Goal: Task Accomplishment & Management: Manage account settings

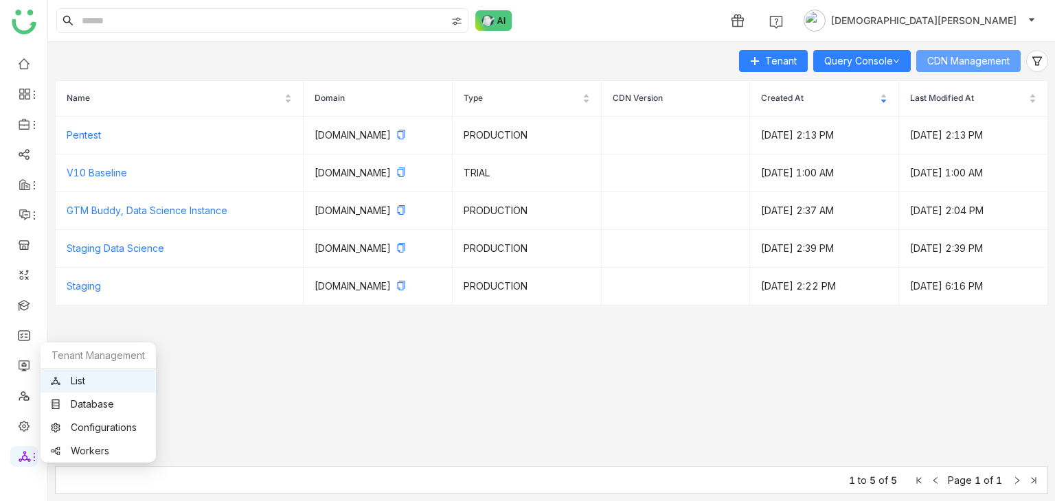
click at [950, 69] on button "CDN Management" at bounding box center [968, 61] width 104 height 22
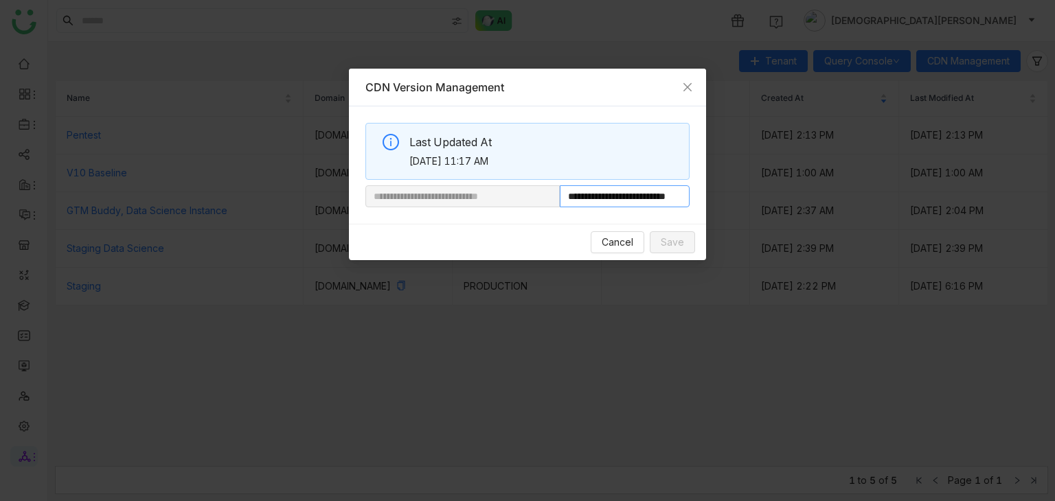
click at [601, 199] on input "**********" at bounding box center [625, 196] width 130 height 22
drag, startPoint x: 606, startPoint y: 199, endPoint x: 832, endPoint y: 201, distance: 225.3
click at [832, 201] on nz-modal-container "**********" at bounding box center [527, 250] width 1055 height 501
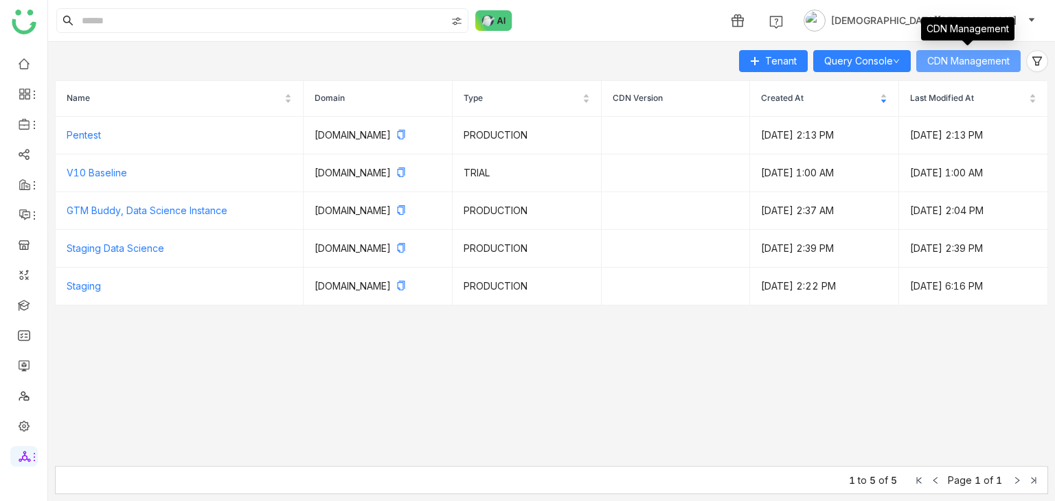
click at [961, 65] on span "CDN Management" at bounding box center [968, 61] width 82 height 15
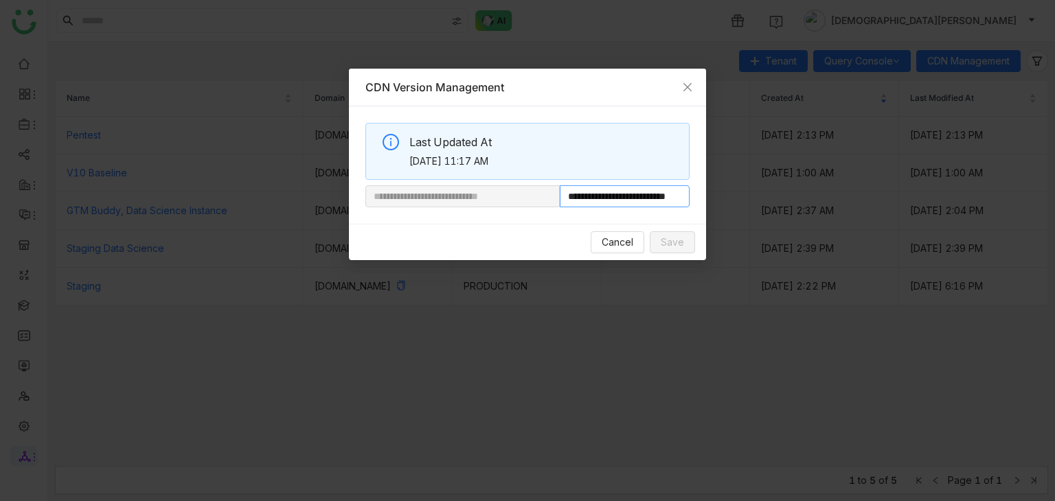
scroll to position [0, 45]
drag, startPoint x: 606, startPoint y: 200, endPoint x: 835, endPoint y: 212, distance: 229.7
click at [835, 212] on nz-modal-container "**********" at bounding box center [527, 250] width 1055 height 501
paste input "text"
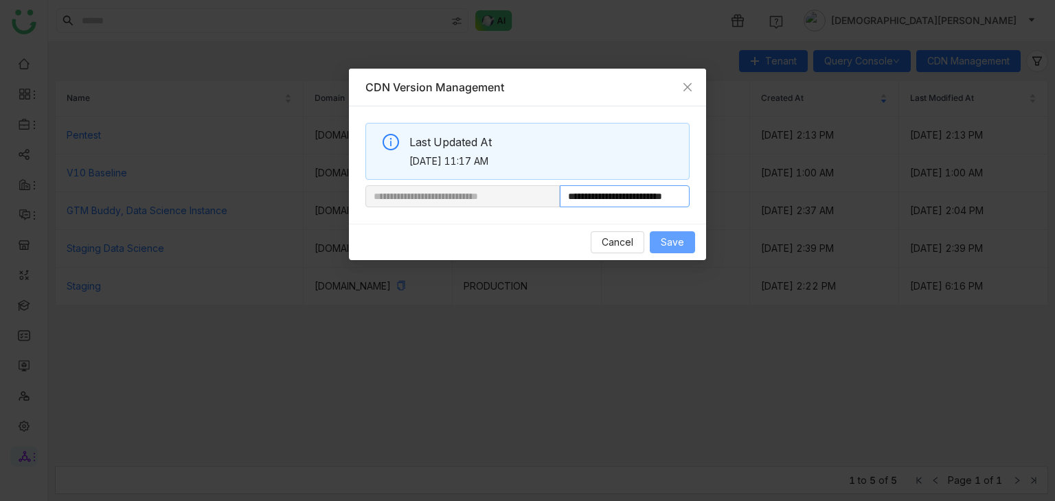
type input "**********"
click at [673, 240] on span "Save" at bounding box center [672, 242] width 23 height 15
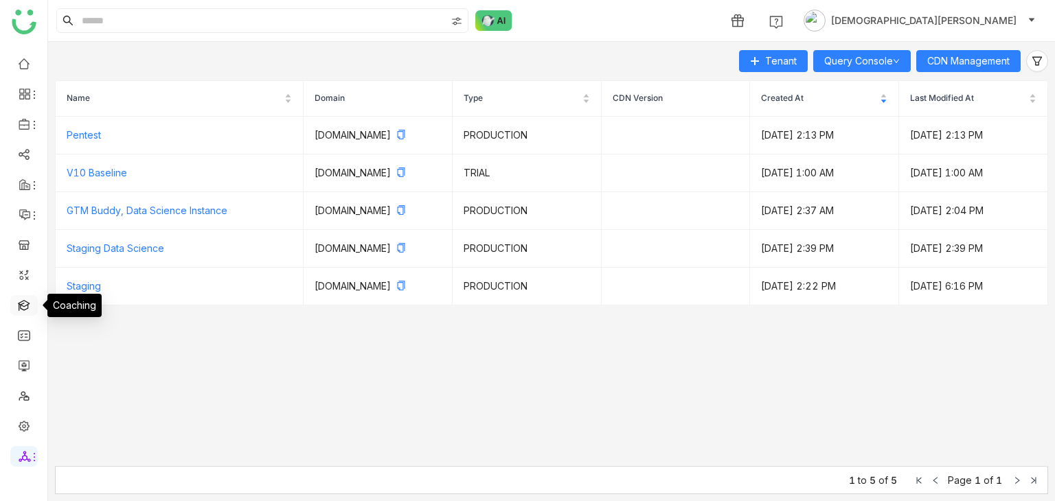
click at [30, 306] on link at bounding box center [24, 305] width 12 height 12
click at [19, 308] on link at bounding box center [24, 305] width 12 height 12
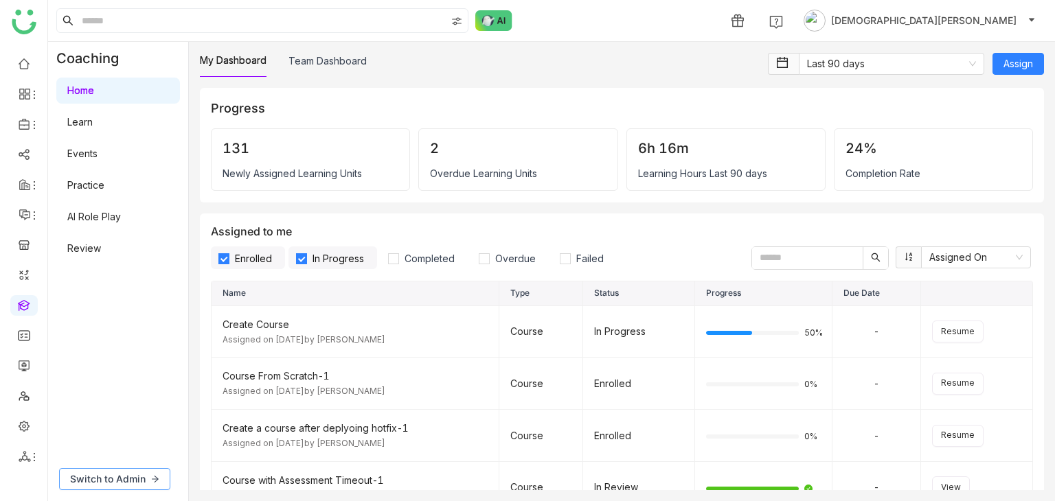
click at [147, 485] on button "Switch to Admin" at bounding box center [114, 479] width 111 height 22
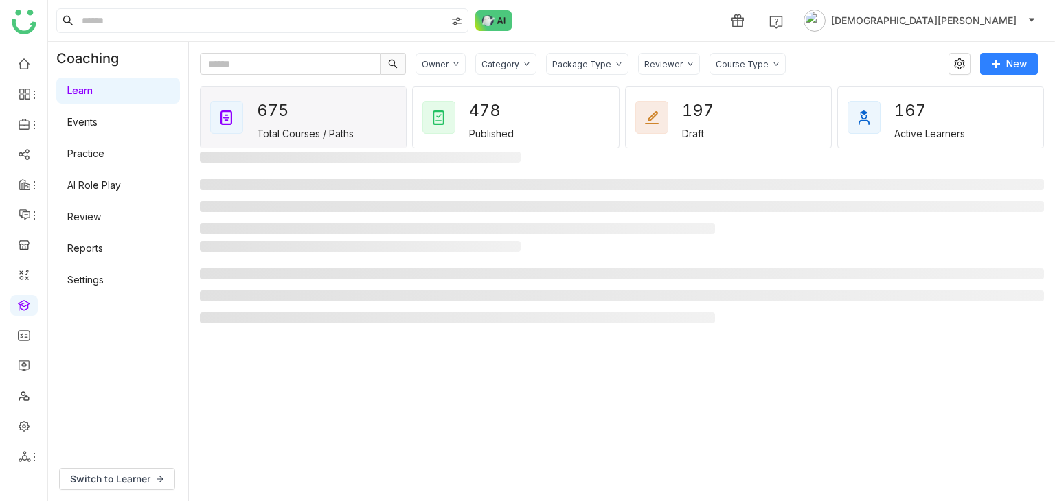
click at [501, 66] on div "Category" at bounding box center [500, 64] width 38 height 10
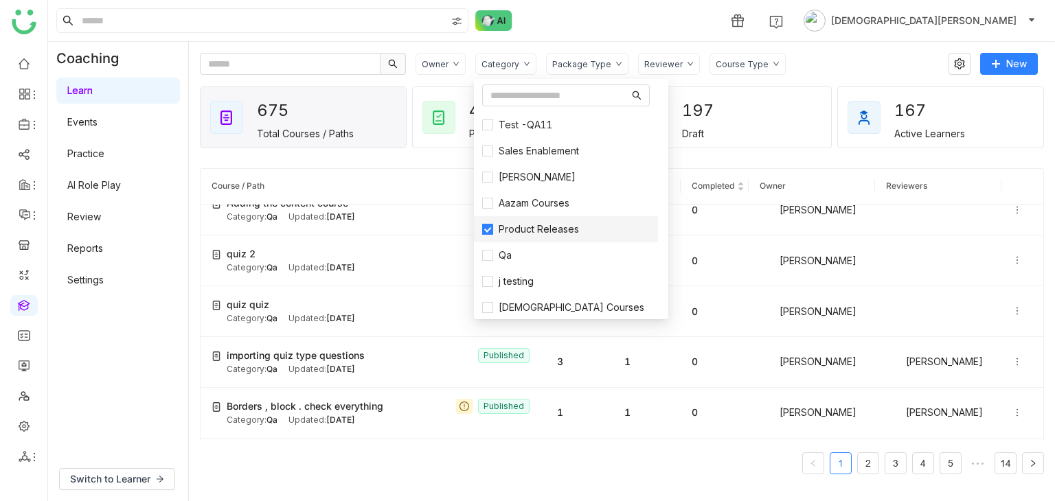
scroll to position [1236, 0]
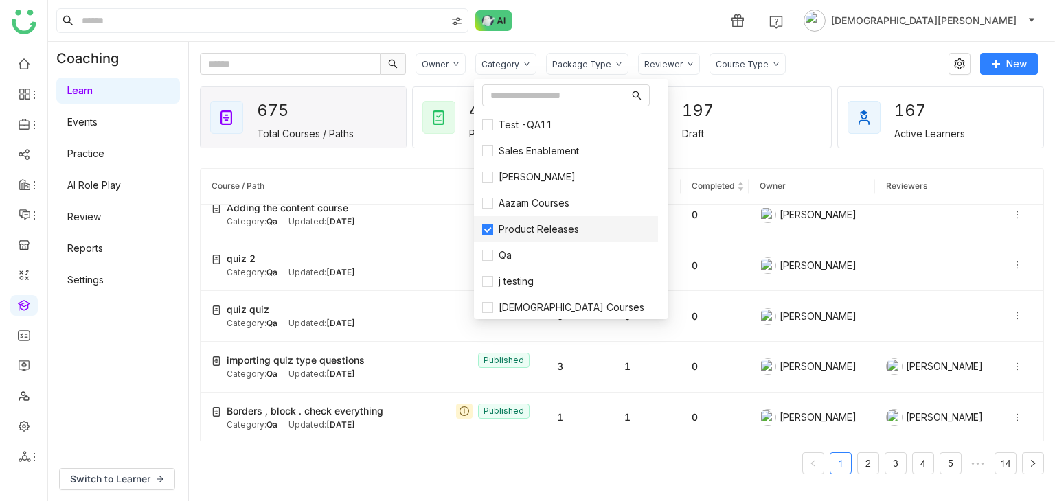
click at [480, 223] on li "Product Releases" at bounding box center [566, 229] width 184 height 26
click at [486, 209] on label "Aazam Courses" at bounding box center [566, 203] width 168 height 15
click at [828, 52] on div "Owner Category Package Type Reviewer Course Type New 675 Total Courses / Paths …" at bounding box center [622, 271] width 866 height 459
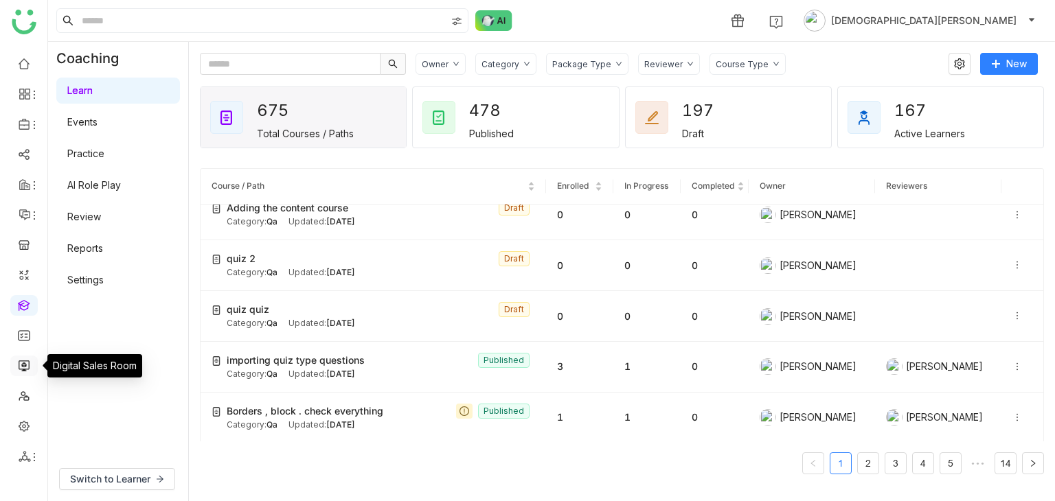
click at [28, 366] on link at bounding box center [24, 365] width 12 height 12
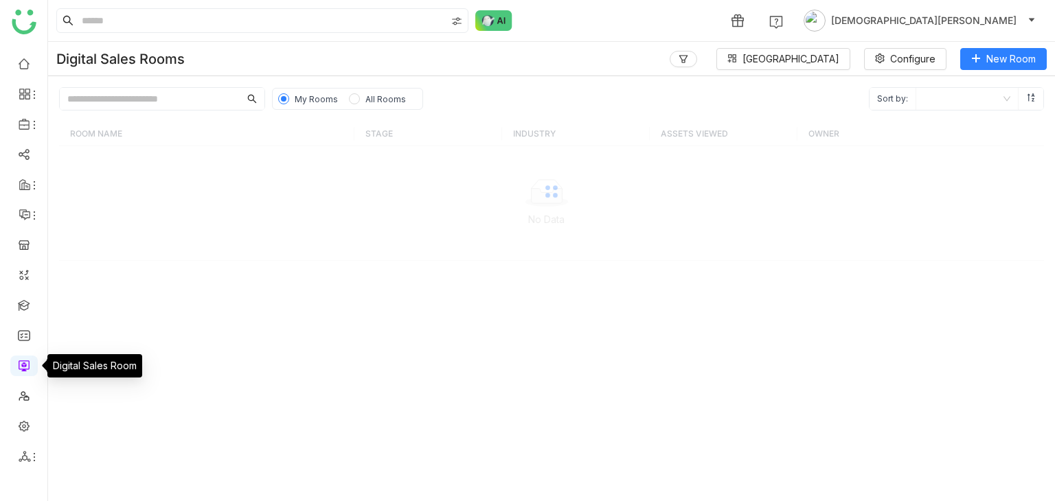
click at [25, 370] on link at bounding box center [24, 365] width 12 height 12
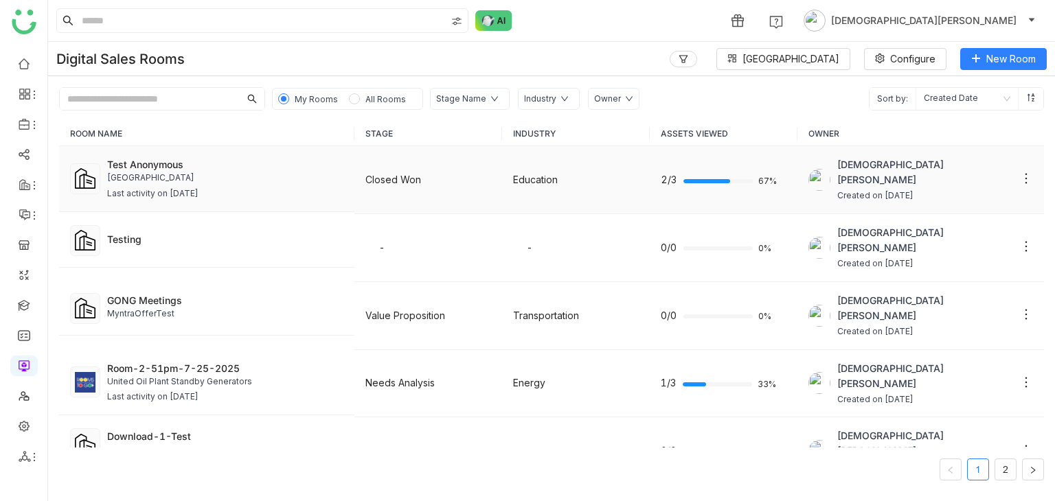
click at [244, 183] on div "University of AZ SLA" at bounding box center [225, 178] width 236 height 13
click at [187, 170] on div "Test Anonymous" at bounding box center [225, 164] width 236 height 14
click at [173, 172] on div "University of AZ SLA" at bounding box center [225, 178] width 236 height 13
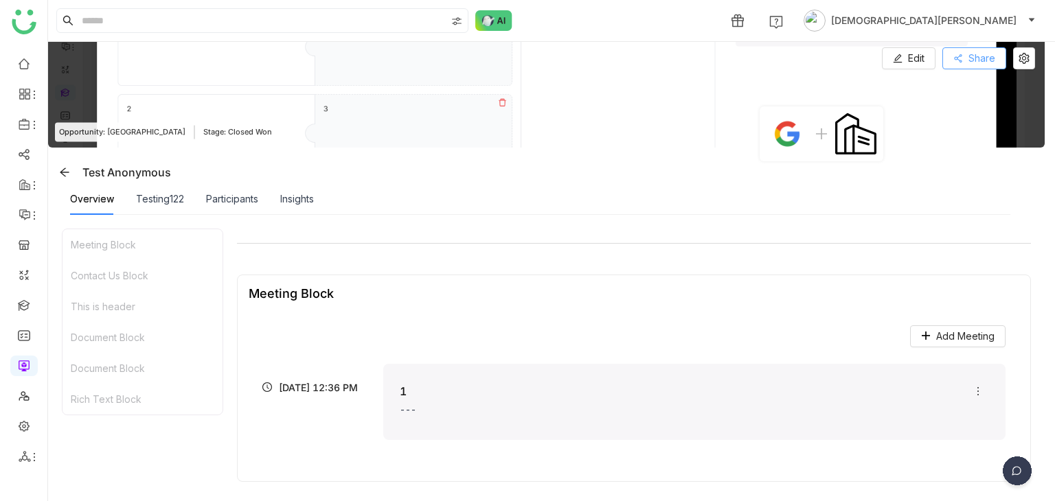
click at [970, 52] on span "Share" at bounding box center [981, 58] width 27 height 15
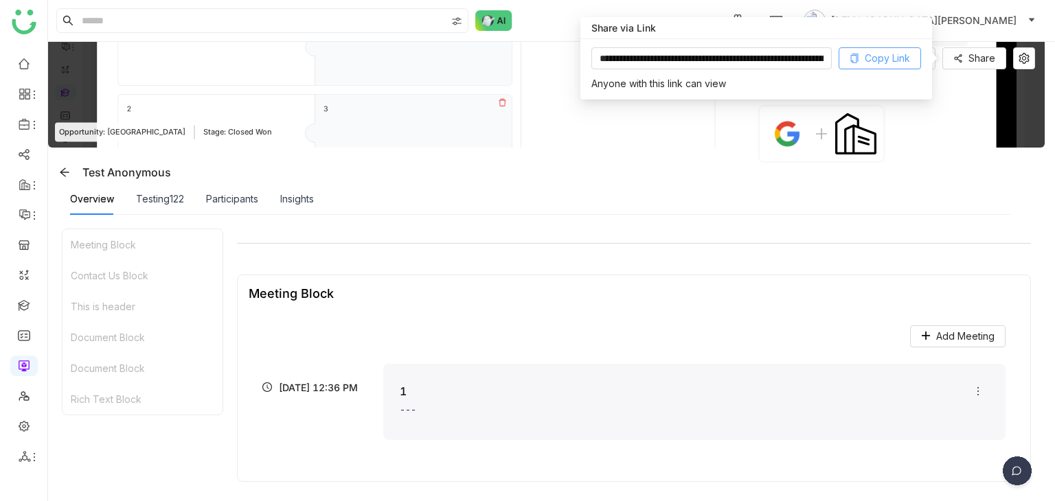
click at [879, 53] on span "Copy Link" at bounding box center [887, 58] width 45 height 15
click at [27, 427] on link at bounding box center [24, 426] width 12 height 12
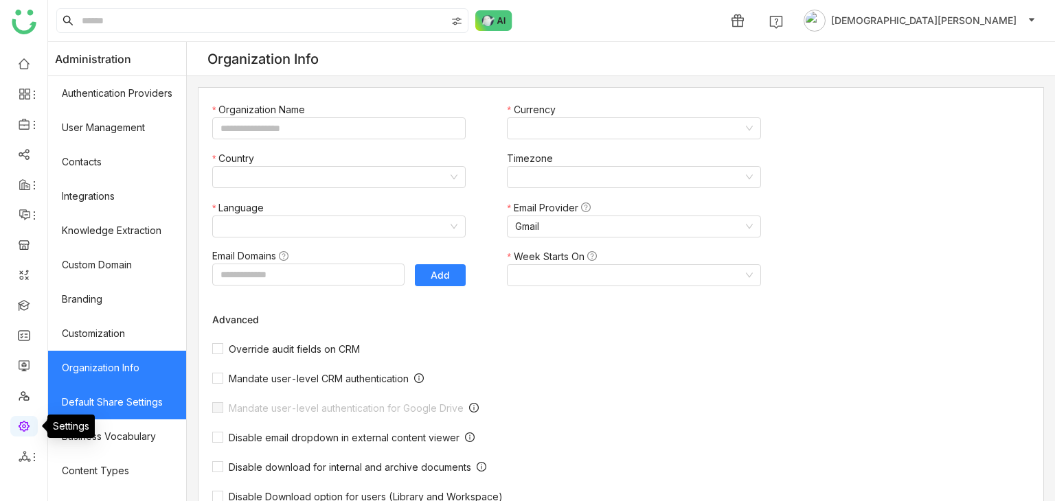
type input "*******"
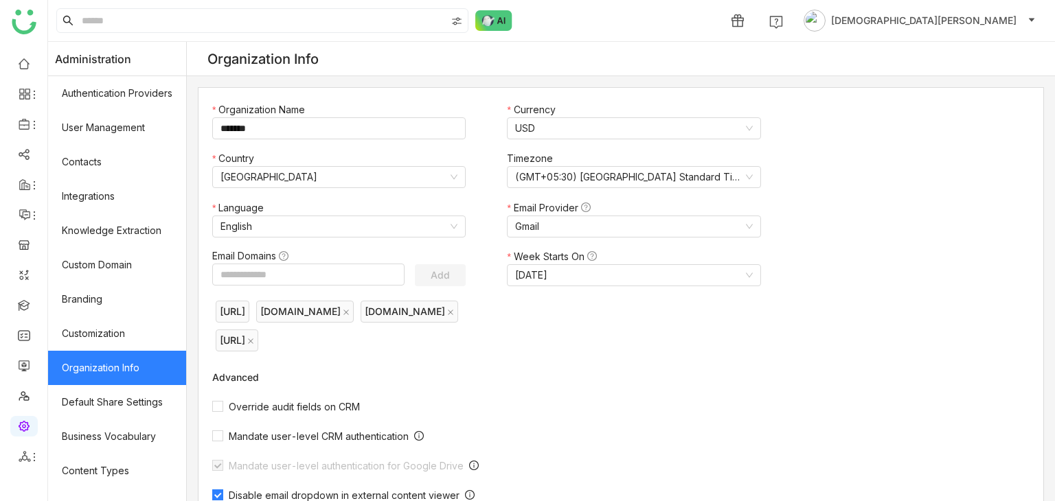
scroll to position [227, 0]
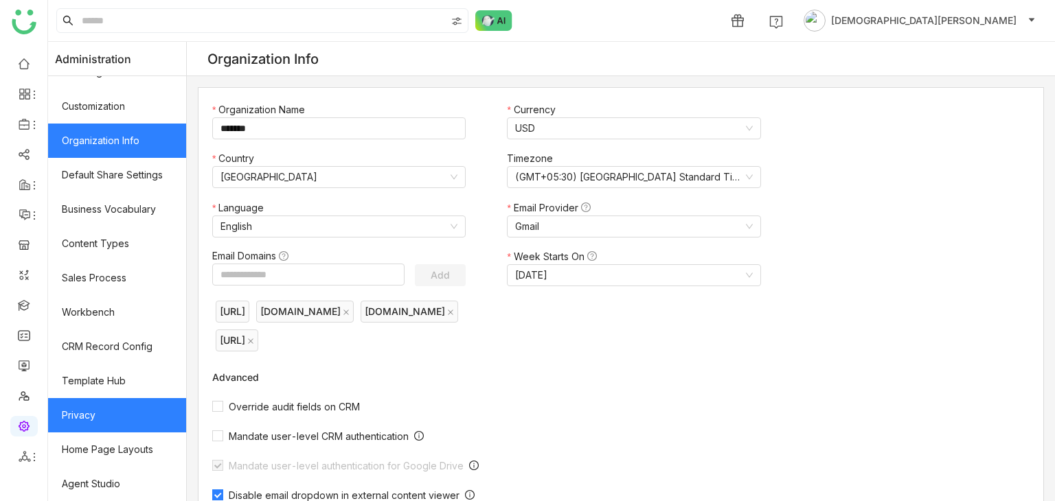
click at [107, 428] on link "Privacy" at bounding box center [117, 415] width 138 height 34
click at [113, 415] on link "Privacy" at bounding box center [117, 415] width 138 height 34
click at [109, 402] on link "Privacy" at bounding box center [117, 415] width 138 height 34
click at [98, 399] on link "Privacy" at bounding box center [117, 415] width 138 height 34
click at [121, 417] on link "Privacy" at bounding box center [117, 415] width 138 height 34
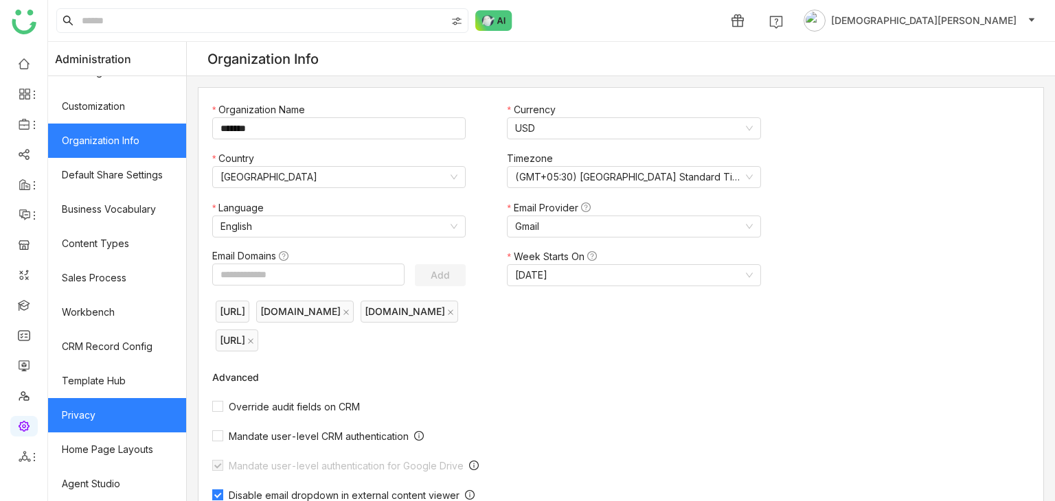
click at [121, 417] on link "Privacy" at bounding box center [117, 415] width 138 height 34
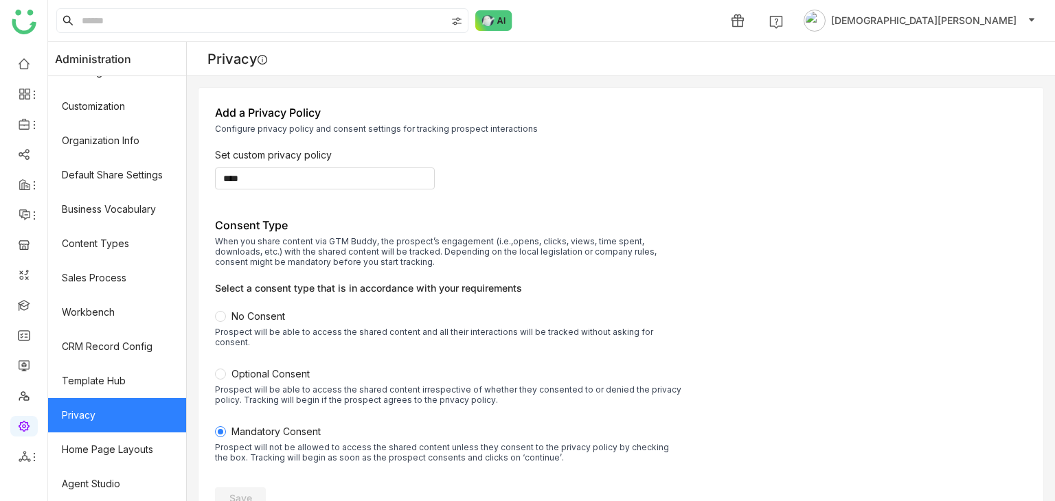
click at [299, 368] on span "Optional Consent" at bounding box center [270, 374] width 78 height 12
click at [252, 492] on span "Save" at bounding box center [240, 499] width 23 height 14
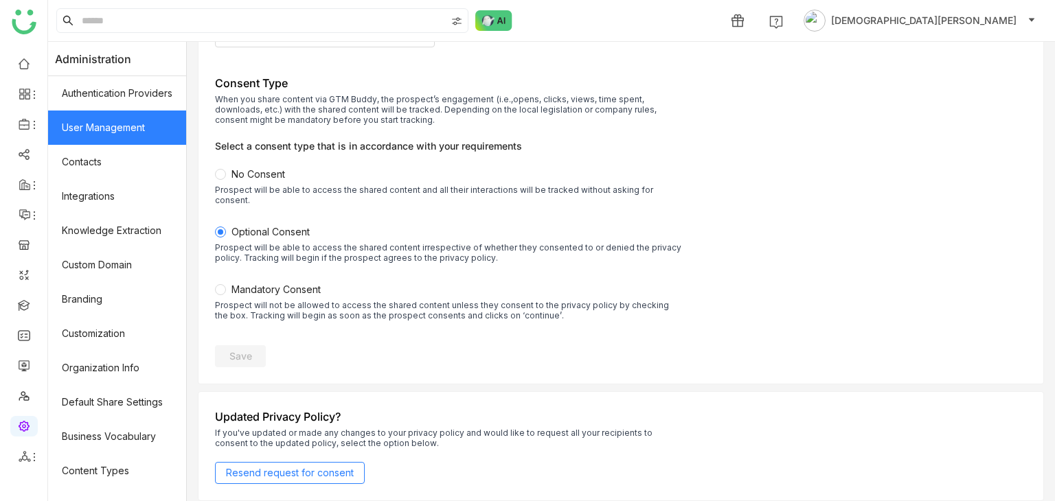
click at [132, 135] on link "User Management" at bounding box center [117, 128] width 138 height 34
drag, startPoint x: 136, startPoint y: 131, endPoint x: 144, endPoint y: 129, distance: 7.8
click at [137, 131] on link "User Management" at bounding box center [117, 128] width 138 height 34
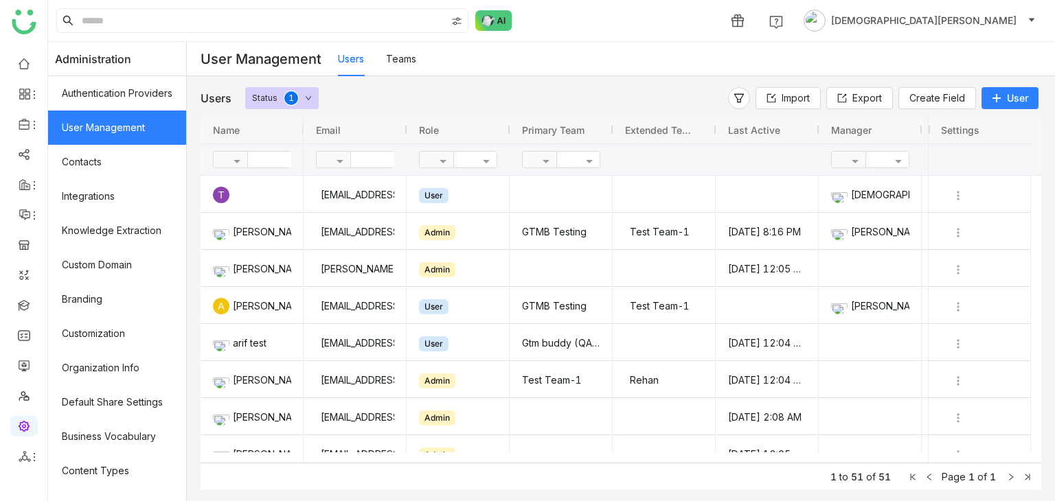
click at [383, 160] on input "text" at bounding box center [401, 160] width 100 height 16
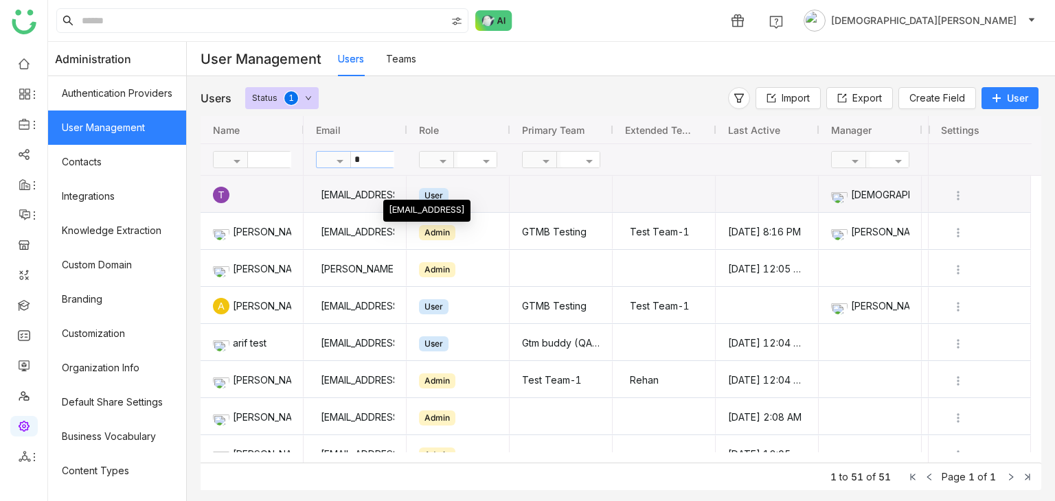
click at [377, 155] on input "*" at bounding box center [401, 160] width 100 height 16
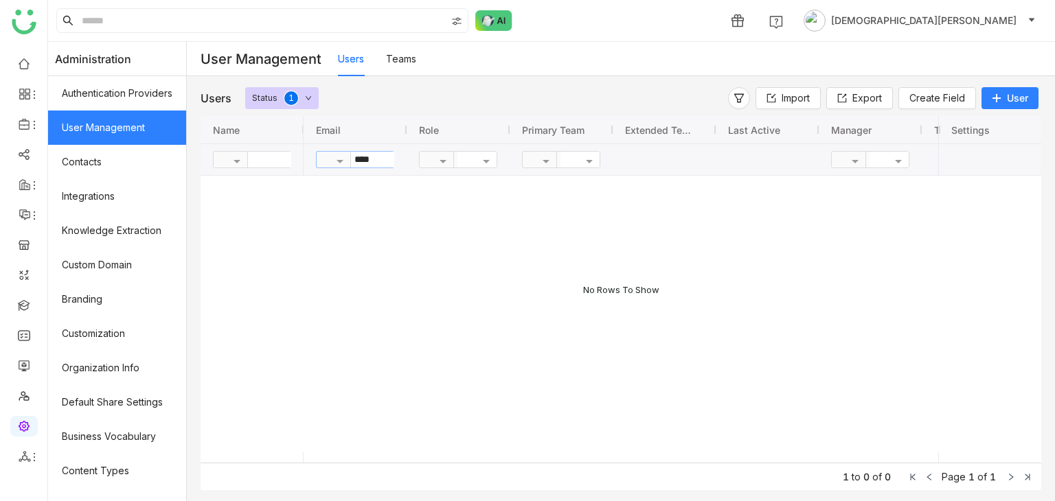
type input "****"
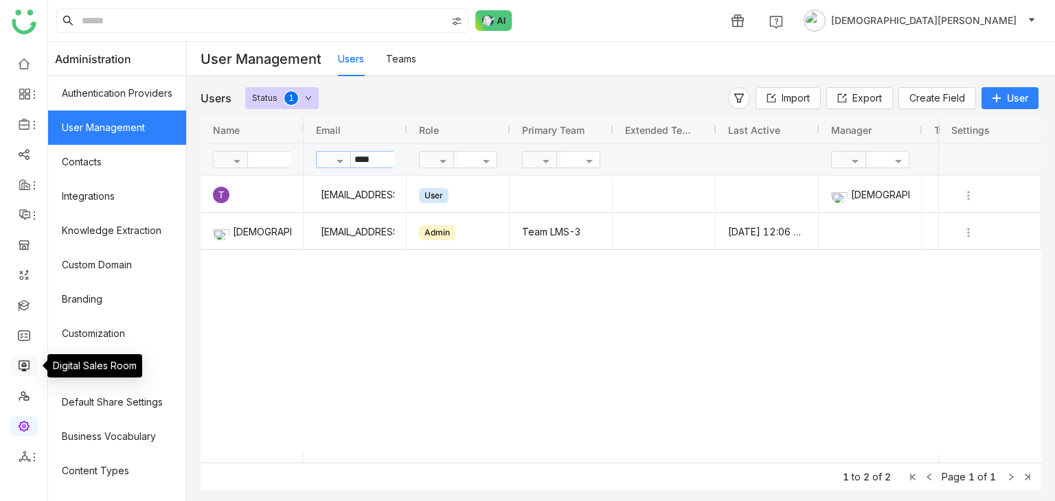
click at [18, 371] on link at bounding box center [24, 365] width 12 height 12
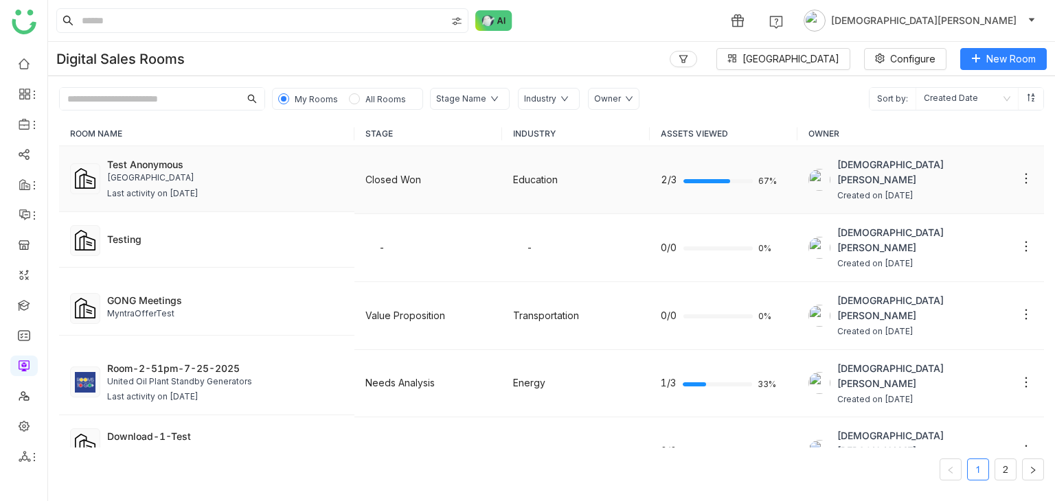
click at [298, 176] on div "University of AZ SLA" at bounding box center [225, 178] width 236 height 13
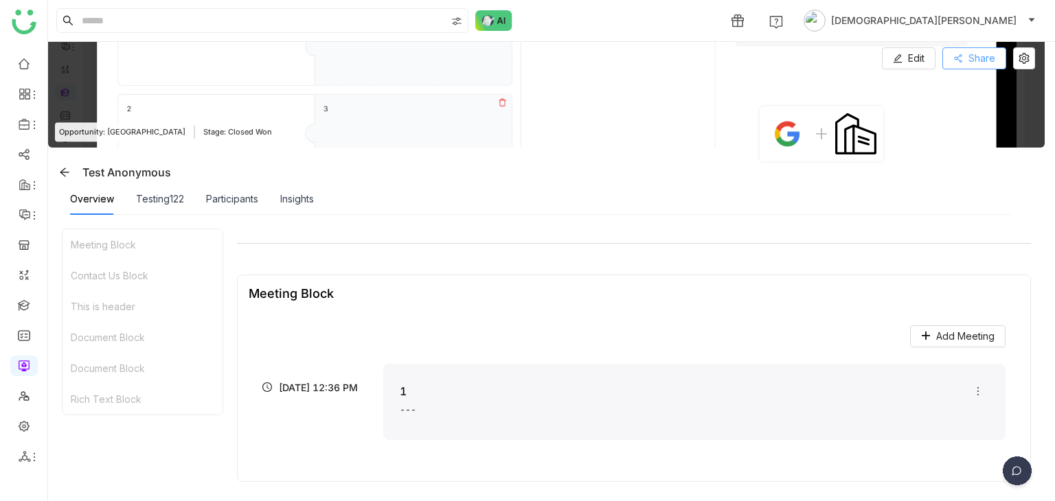
click at [950, 58] on button "Share" at bounding box center [974, 58] width 64 height 22
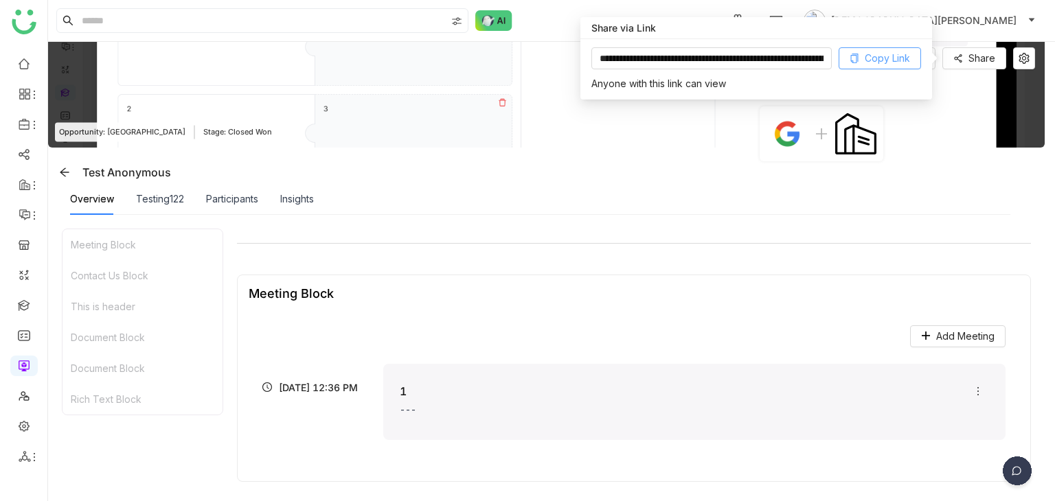
click at [871, 59] on span "Copy Link" at bounding box center [887, 58] width 45 height 15
click at [483, 319] on div "Add Meeting 8/29/25, 12:36 PM 1 --- No Meeting Added Add Meeting" at bounding box center [634, 391] width 771 height 159
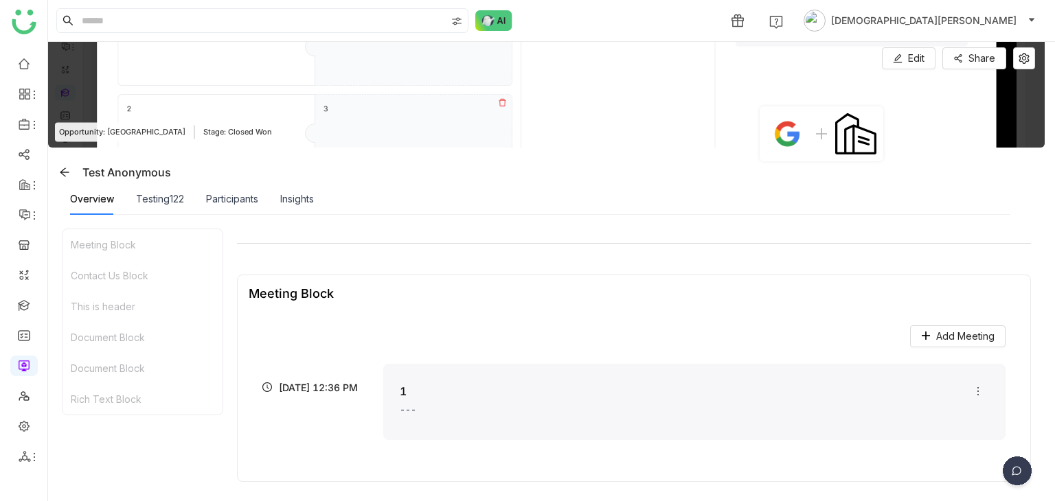
drag, startPoint x: 481, startPoint y: 306, endPoint x: 475, endPoint y: 297, distance: 10.3
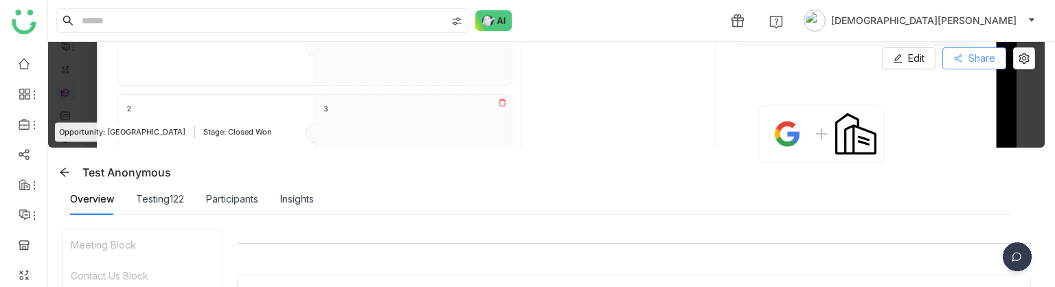
click at [977, 57] on span "Share" at bounding box center [981, 58] width 27 height 15
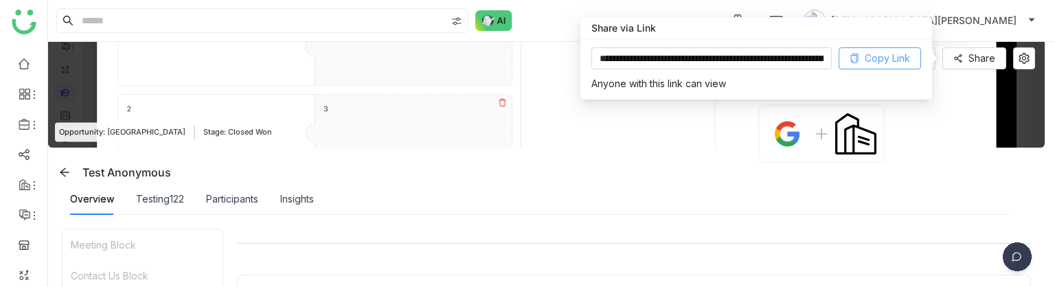
click at [863, 56] on button "Copy Link" at bounding box center [879, 58] width 82 height 22
click at [288, 196] on div "Insights" at bounding box center [297, 199] width 34 height 15
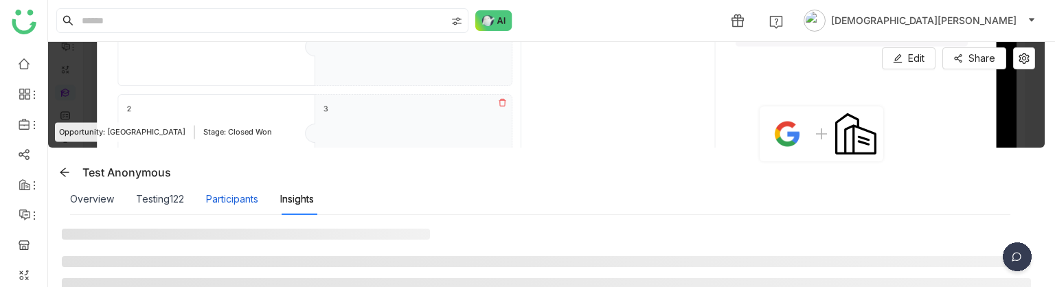
click at [230, 196] on div "Participants" at bounding box center [232, 199] width 52 height 15
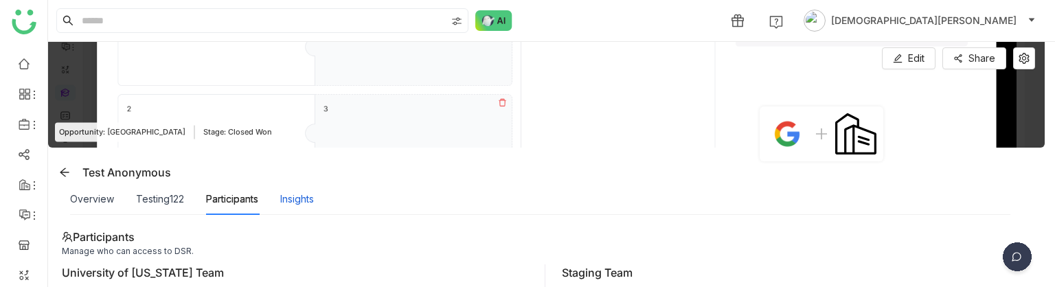
click at [289, 194] on div "Insights" at bounding box center [297, 199] width 34 height 15
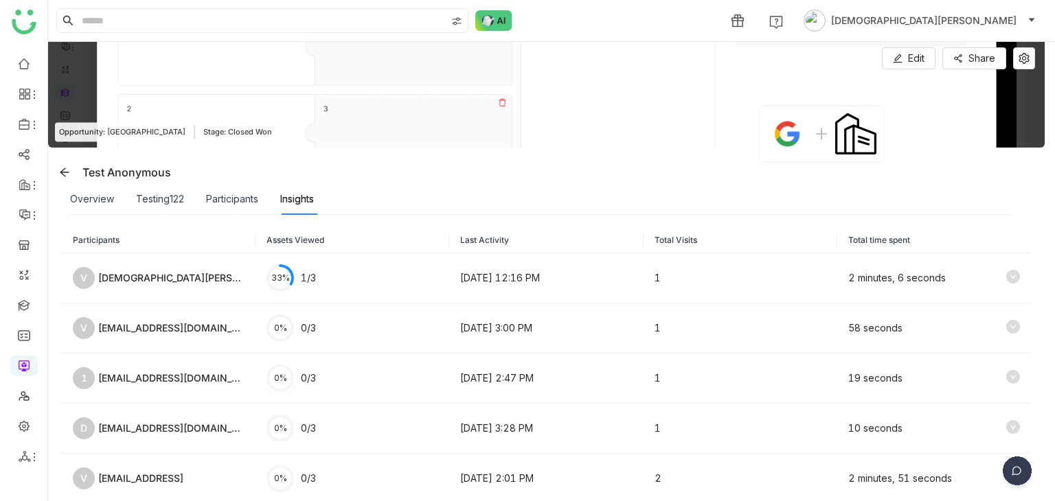
click at [1041, 286] on div "Participants Assets Viewed Last Activity Total Visits Total time spent V vishnu…" at bounding box center [546, 488] width 996 height 547
click at [1042, 286] on div "Participants Assets Viewed Last Activity Total Visits Total time spent V vishnu…" at bounding box center [546, 488] width 996 height 547
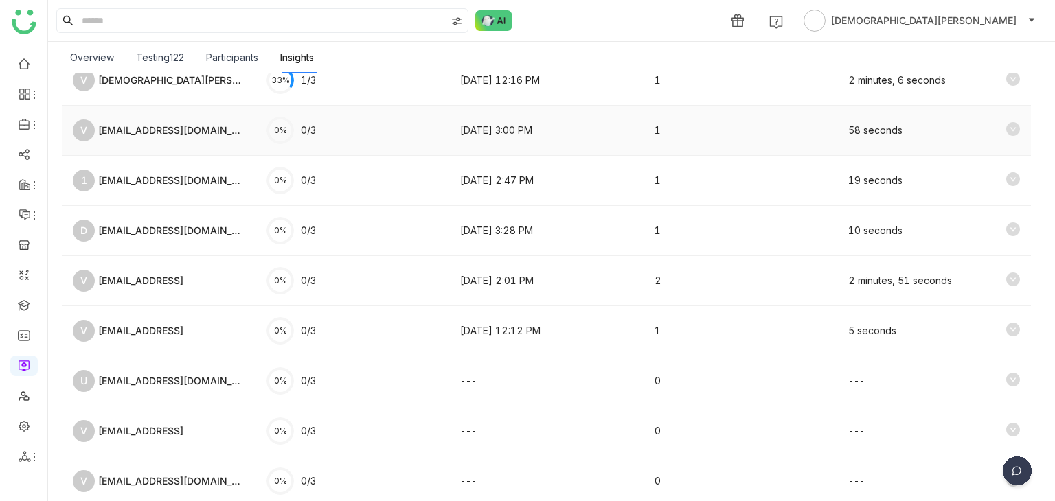
scroll to position [260, 0]
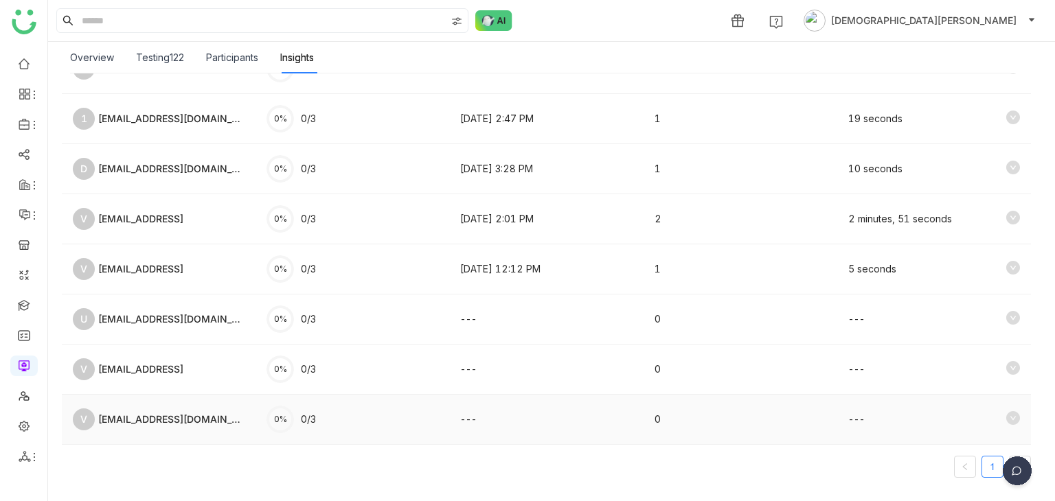
click at [1006, 411] on icon at bounding box center [1013, 418] width 14 height 14
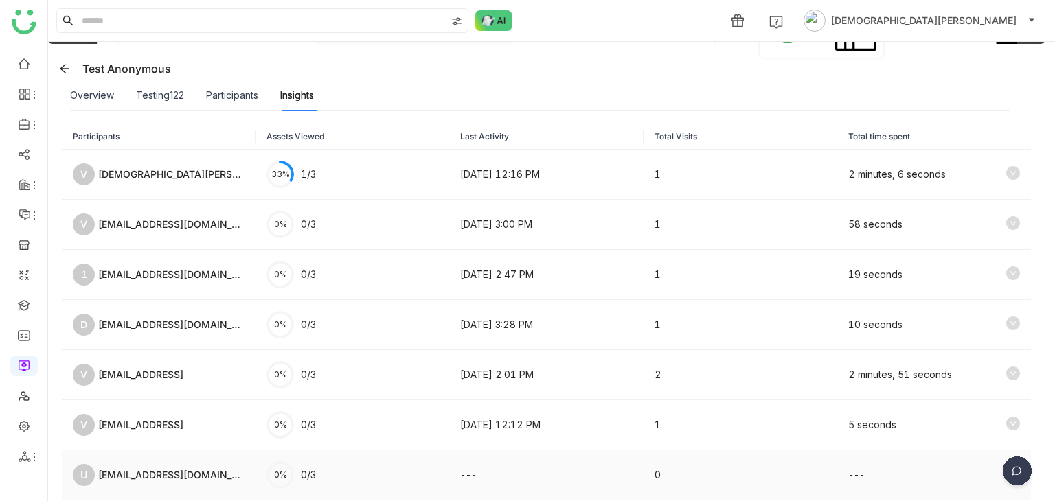
scroll to position [0, 0]
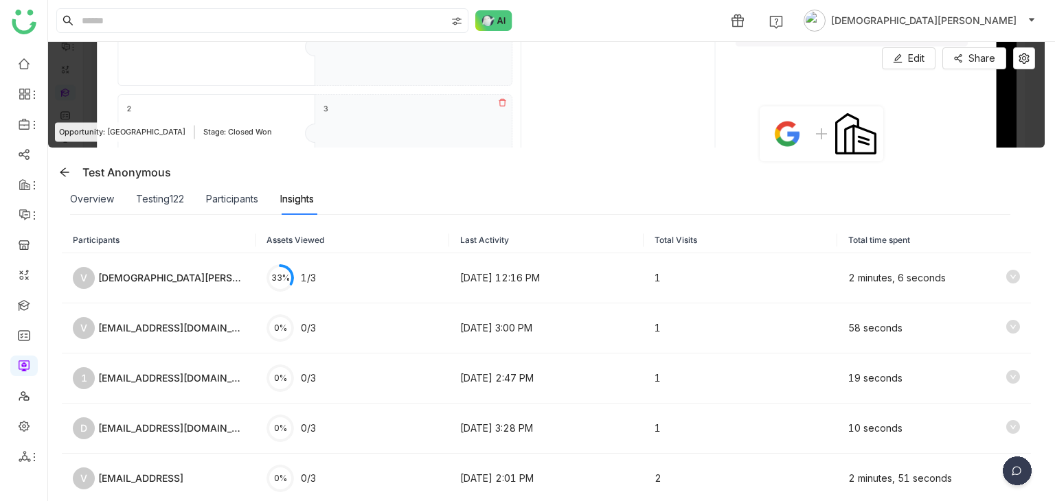
click at [203, 194] on div "Overview Testing122 Participants Insights" at bounding box center [192, 199] width 244 height 32
click at [207, 195] on div "Participants" at bounding box center [232, 199] width 52 height 15
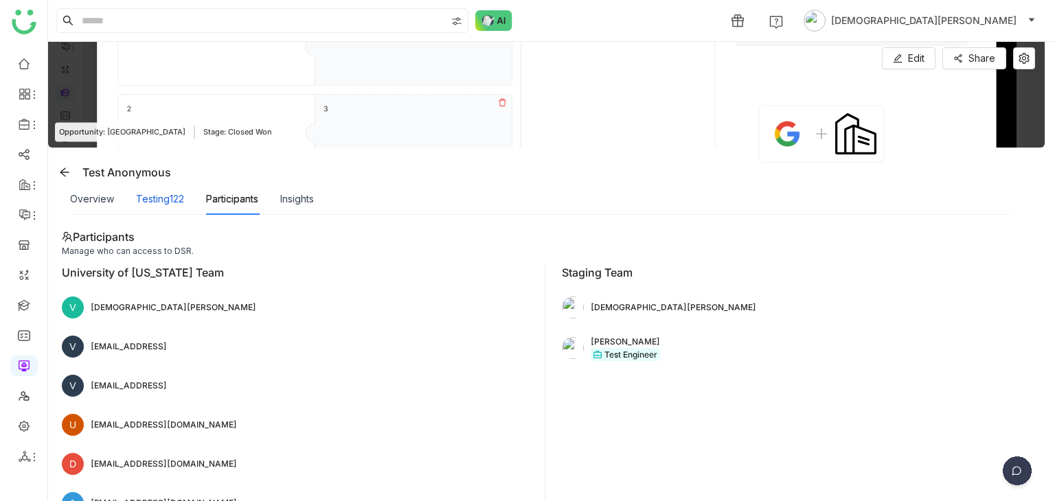
click at [146, 194] on div "Testing122" at bounding box center [160, 199] width 48 height 15
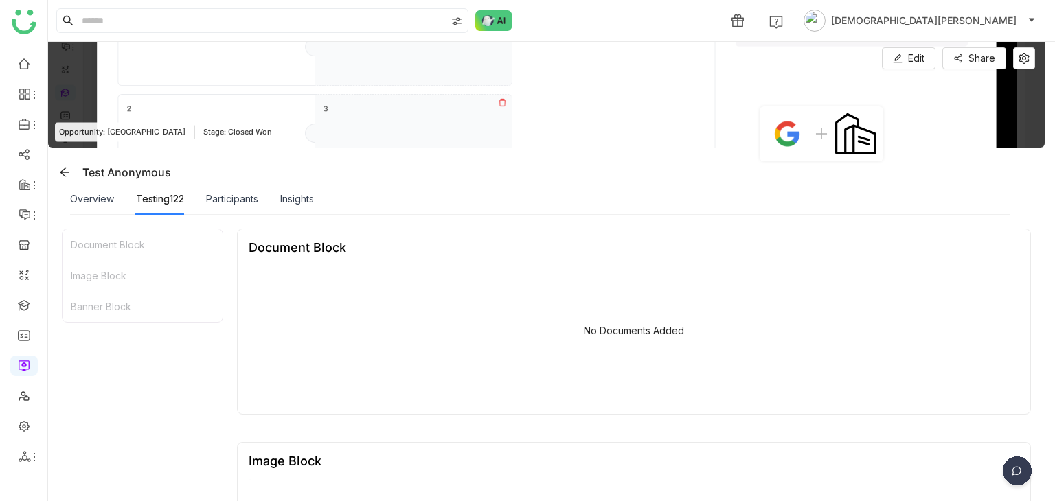
click at [102, 207] on div "Overview" at bounding box center [92, 199] width 44 height 32
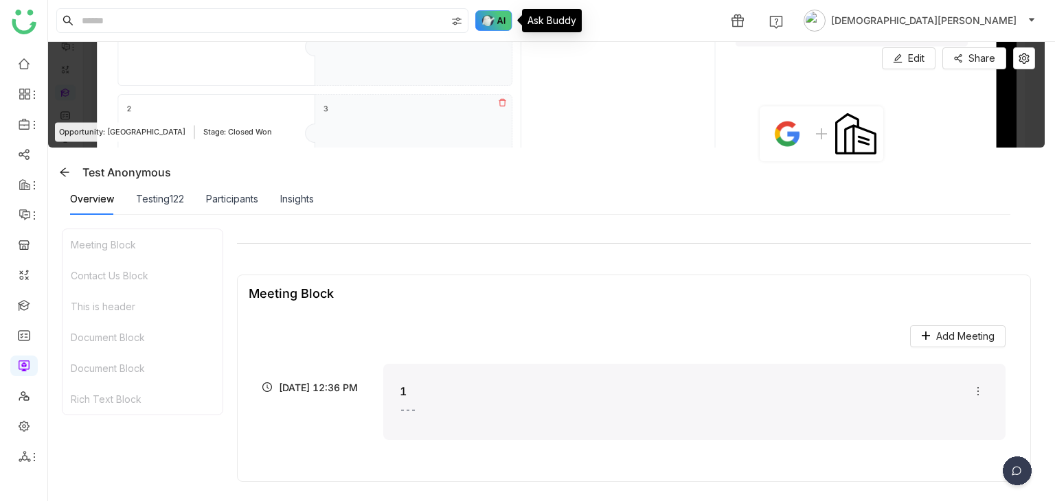
click at [494, 24] on img at bounding box center [493, 20] width 37 height 21
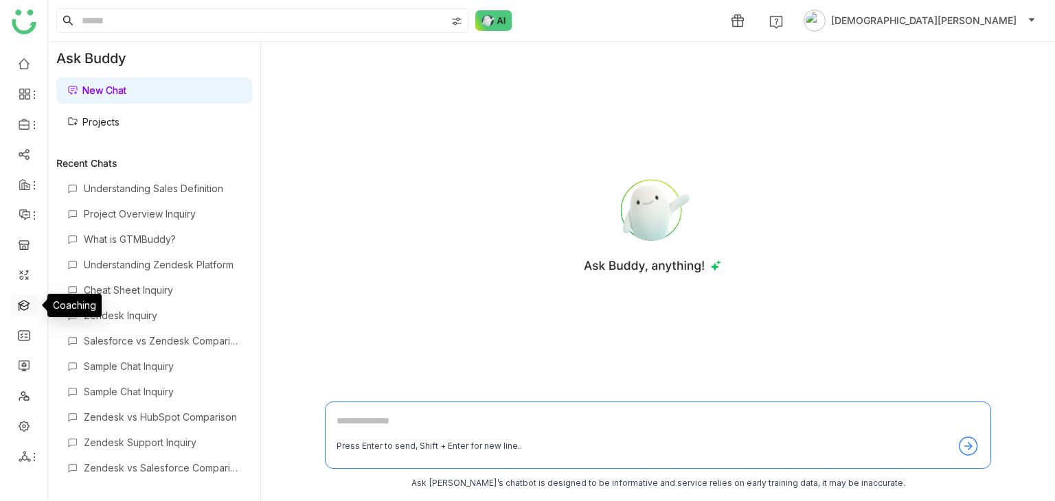
click at [27, 309] on link at bounding box center [24, 305] width 12 height 12
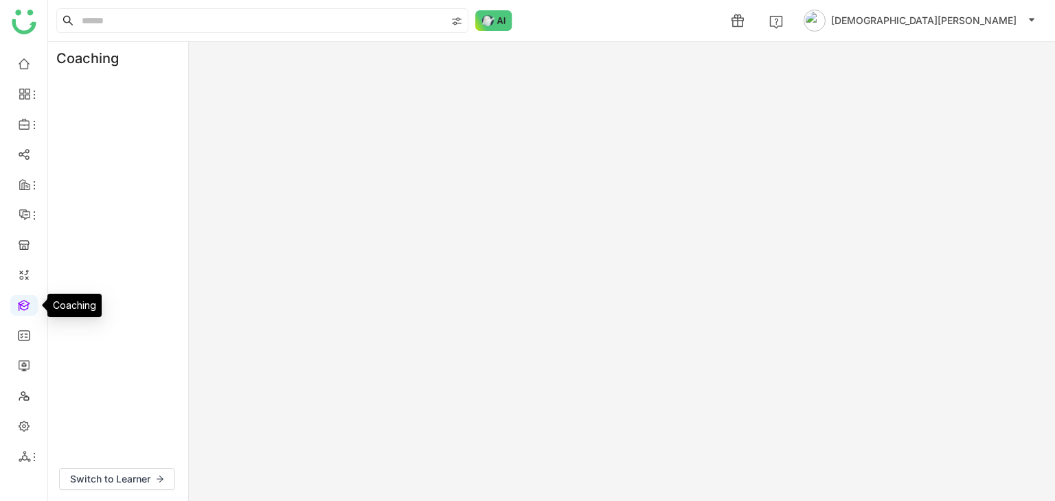
click at [18, 310] on link at bounding box center [24, 305] width 12 height 12
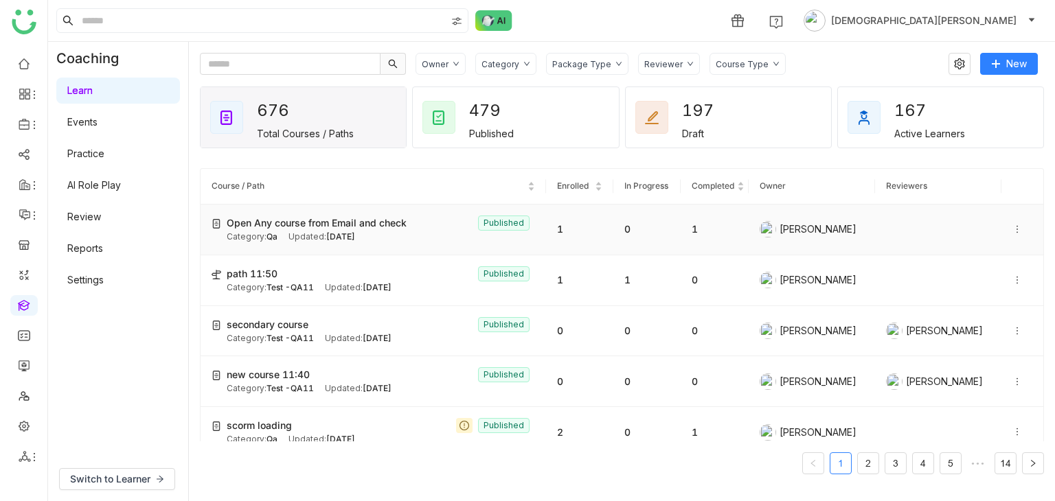
click at [1012, 231] on icon at bounding box center [1017, 230] width 10 height 10
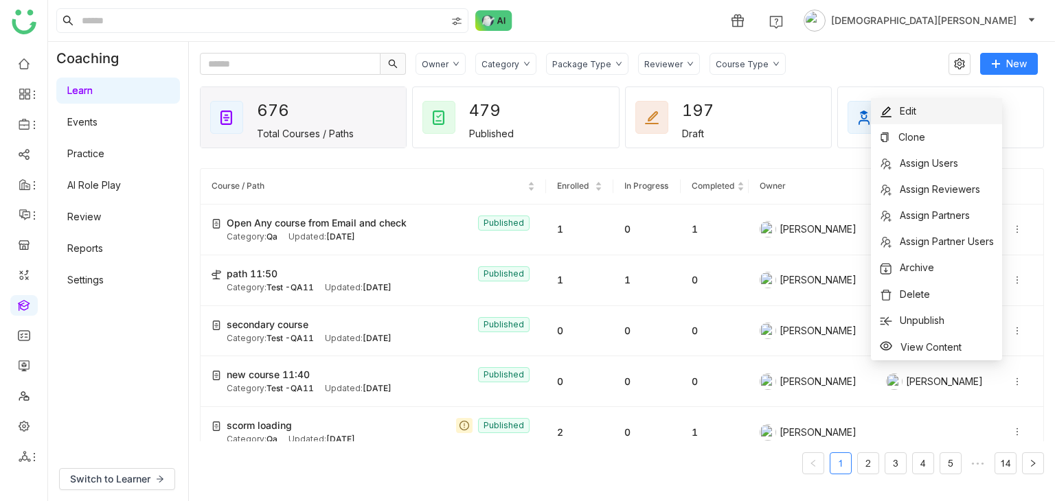
click at [913, 117] on span "Edit" at bounding box center [897, 111] width 37 height 15
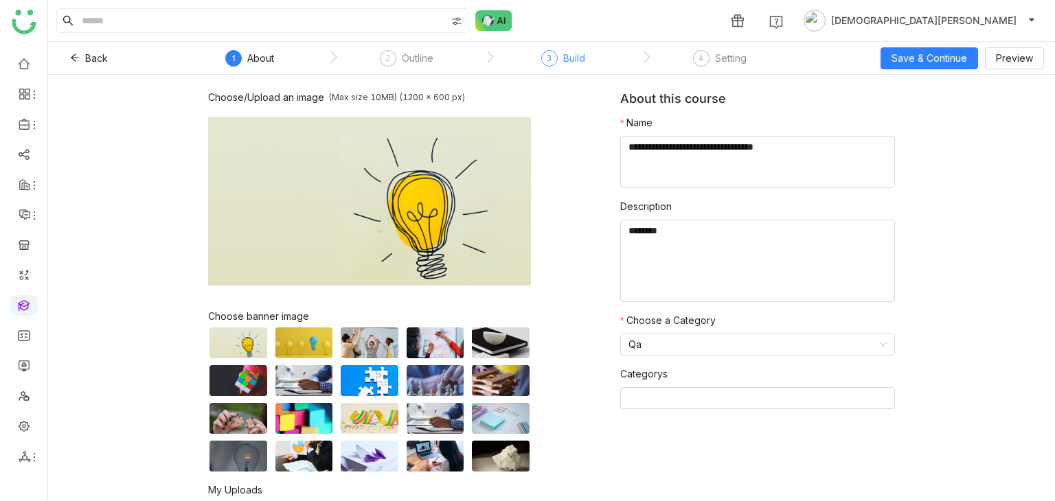
click at [556, 69] on div "3 Build" at bounding box center [563, 62] width 44 height 25
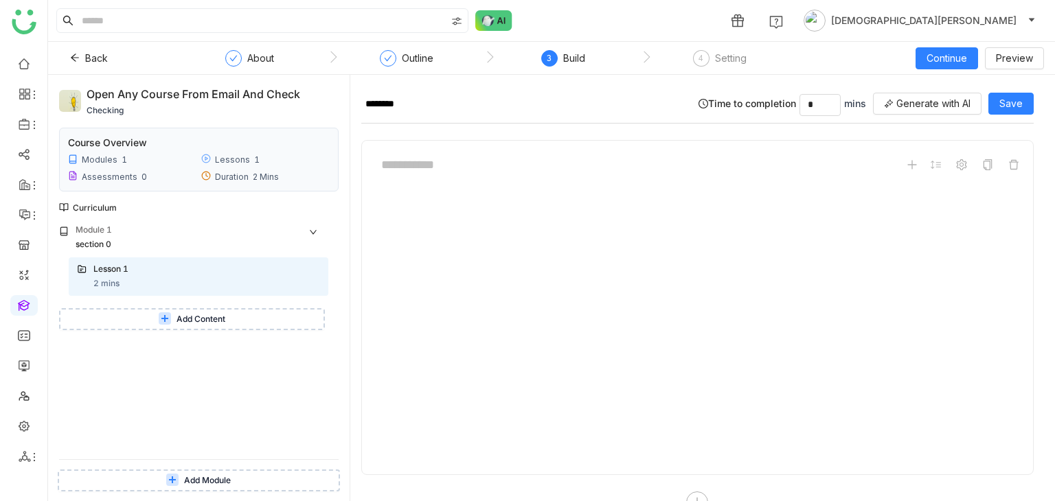
click at [186, 313] on span "Add Content" at bounding box center [200, 319] width 49 height 13
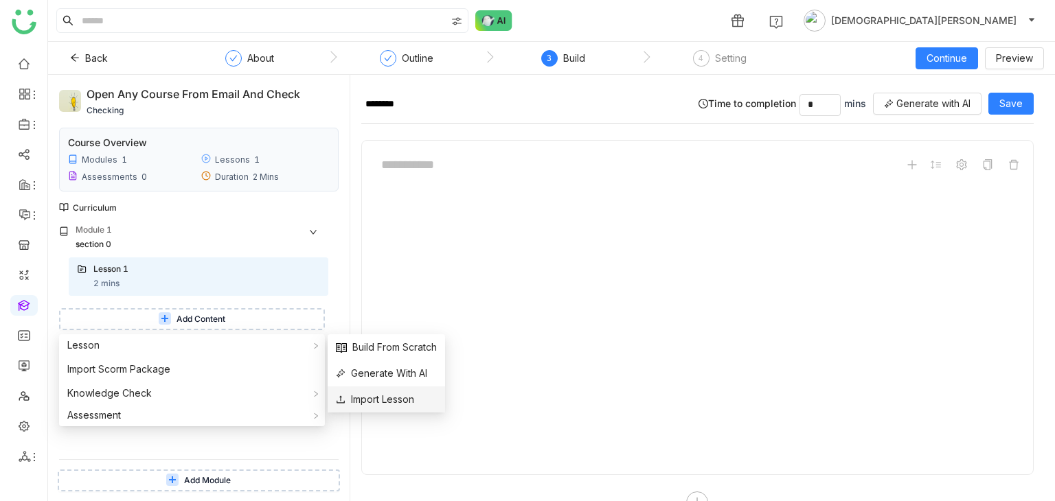
click at [380, 396] on span "Import Lesson" at bounding box center [375, 399] width 78 height 15
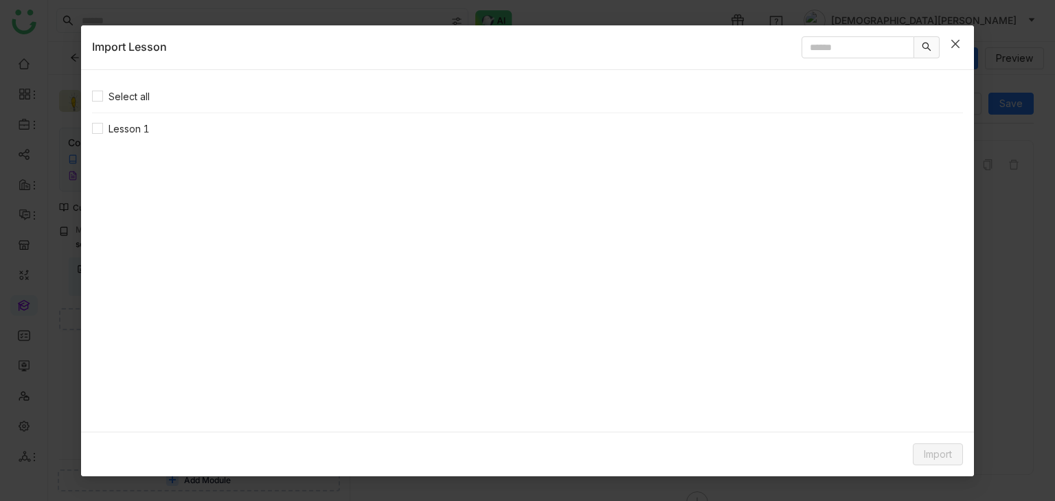
click at [956, 39] on icon "Close" at bounding box center [955, 43] width 11 height 11
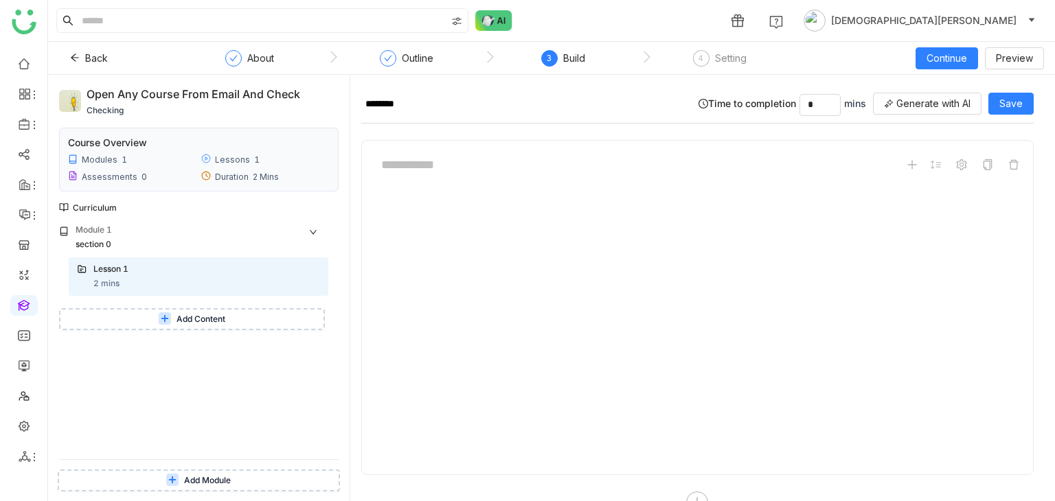
click at [119, 314] on button "Add Content" at bounding box center [192, 319] width 266 height 22
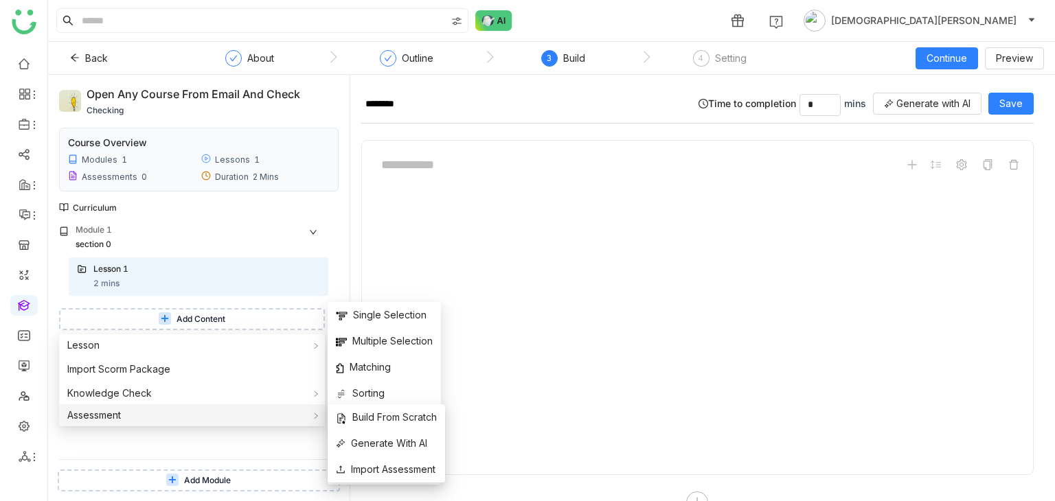
click at [139, 407] on div "Assessment" at bounding box center [192, 415] width 266 height 22
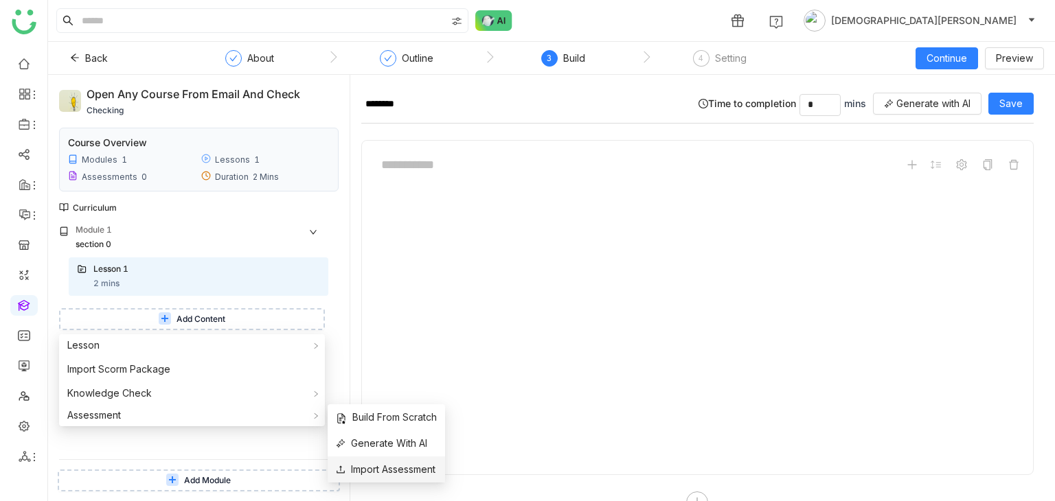
click at [363, 460] on li "Import Assessment" at bounding box center [386, 470] width 117 height 26
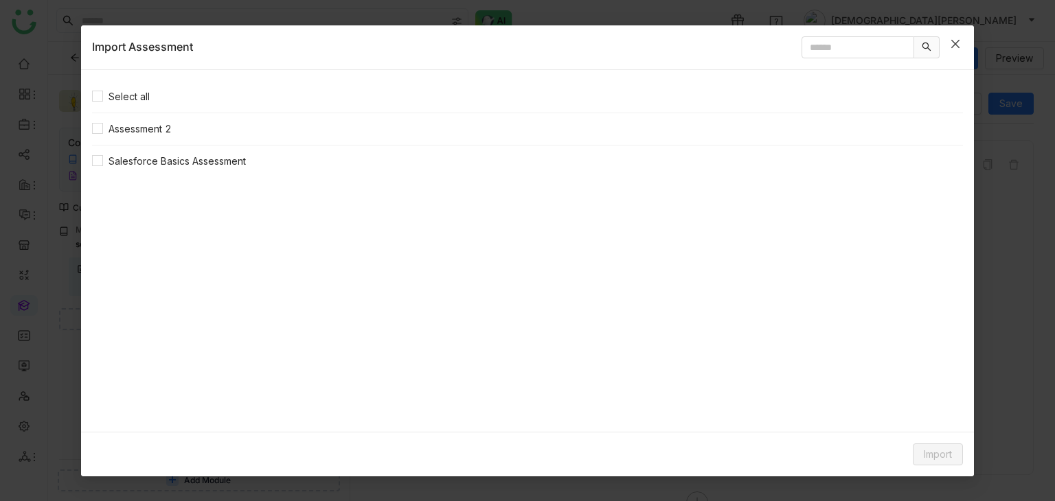
click at [961, 49] on span "Close" at bounding box center [955, 43] width 37 height 37
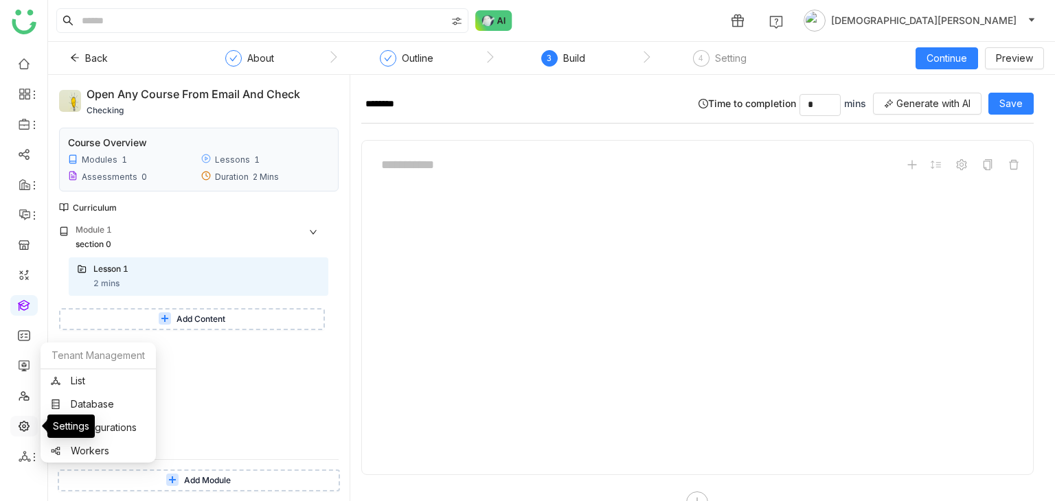
click at [22, 431] on link at bounding box center [24, 426] width 12 height 12
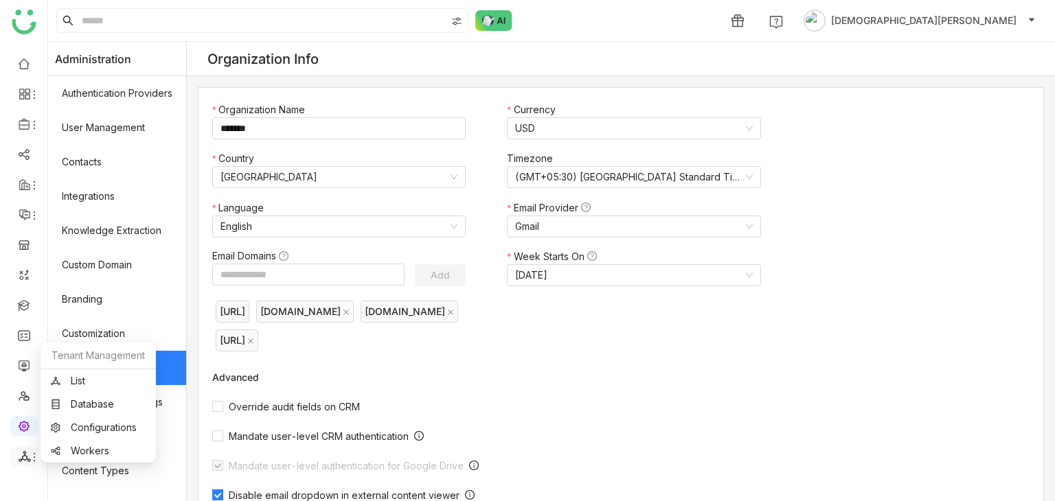
click at [33, 459] on icon at bounding box center [34, 457] width 11 height 11
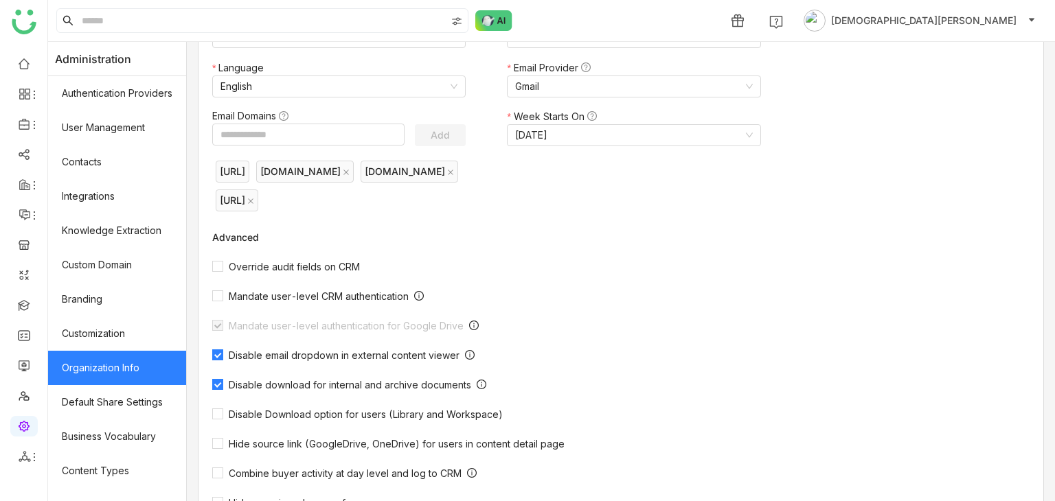
scroll to position [427, 0]
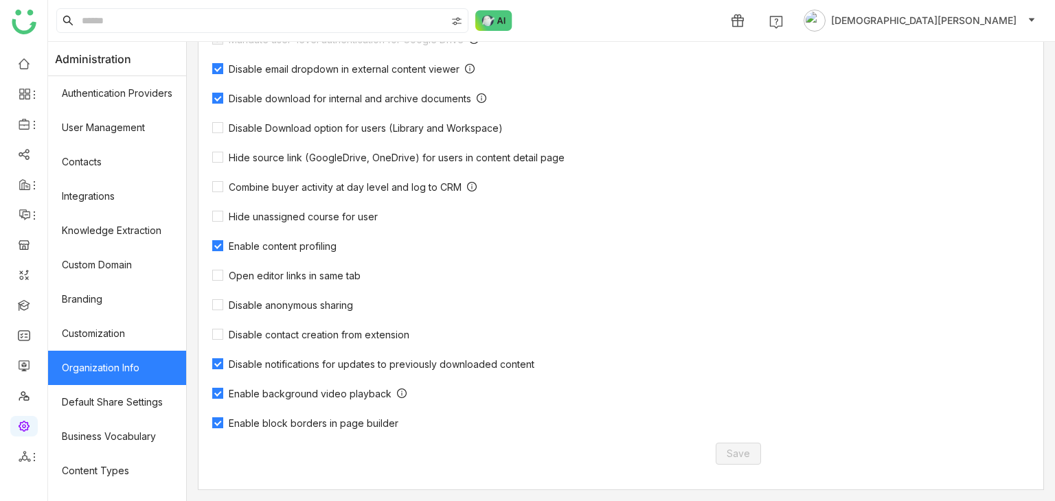
click at [904, 185] on div "Organization Name ******* Currency USD Country United States Timezone (GMT+05:3…" at bounding box center [621, 76] width 846 height 830
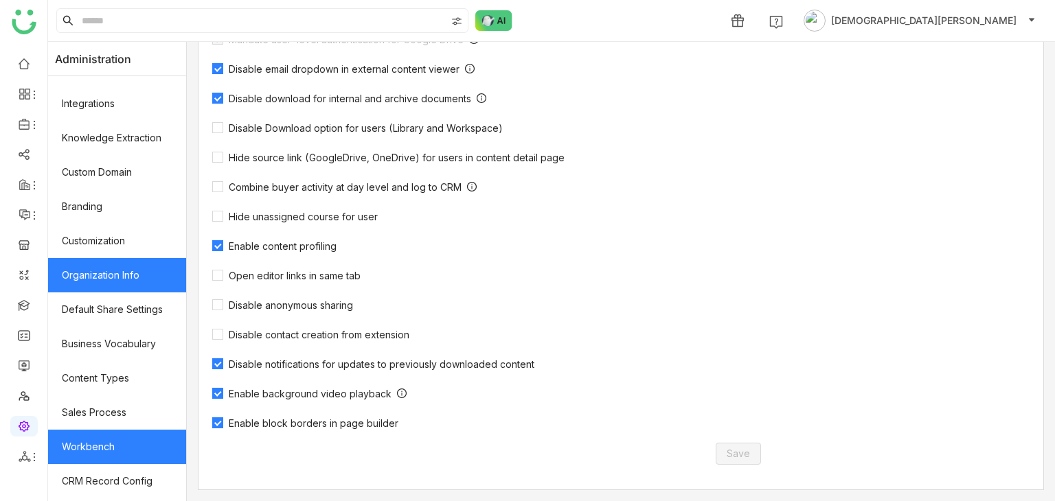
scroll to position [227, 0]
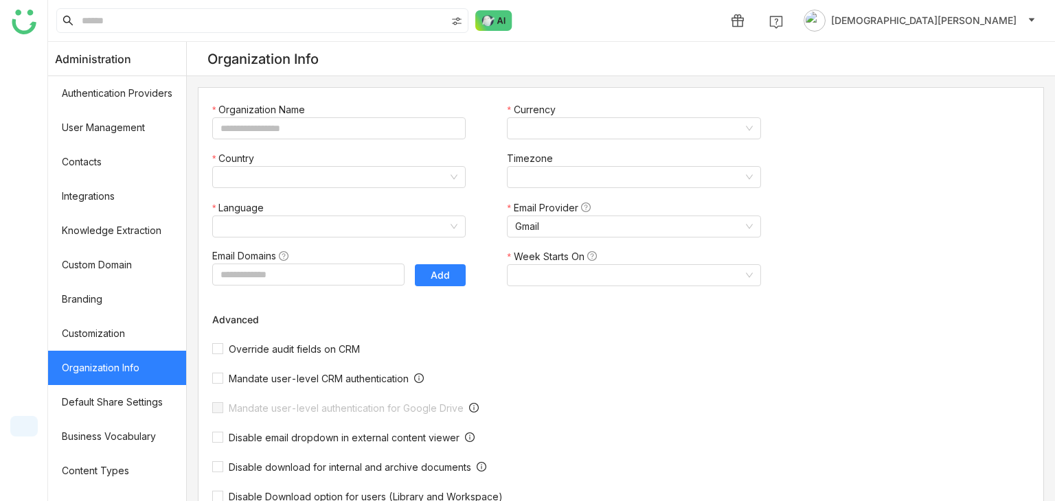
type input "*******"
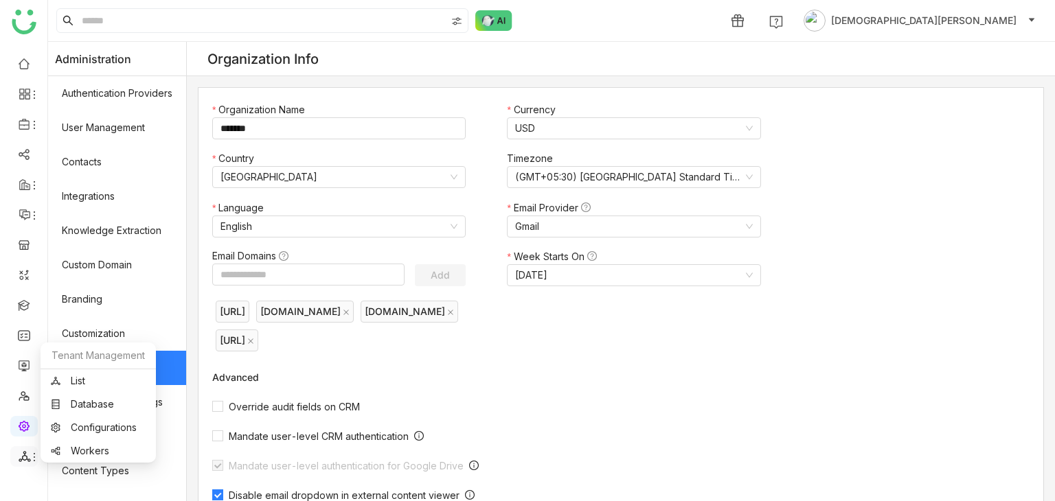
click at [22, 455] on icon at bounding box center [25, 456] width 12 height 12
click at [93, 385] on link "List" at bounding box center [98, 381] width 95 height 10
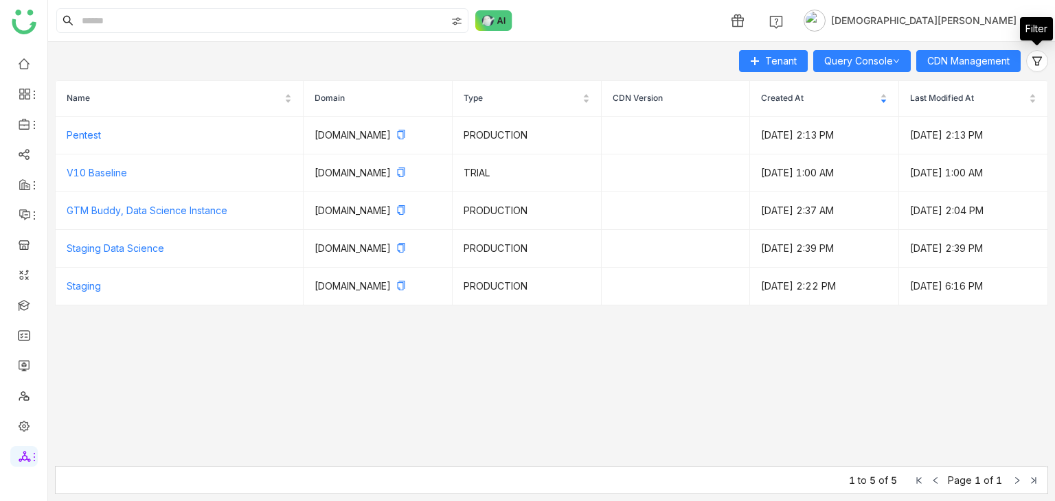
click at [992, 74] on div "Name Domain Type CDN Version Created At Last Modified At Pentest [DOMAIN_NAME] …" at bounding box center [551, 283] width 993 height 421
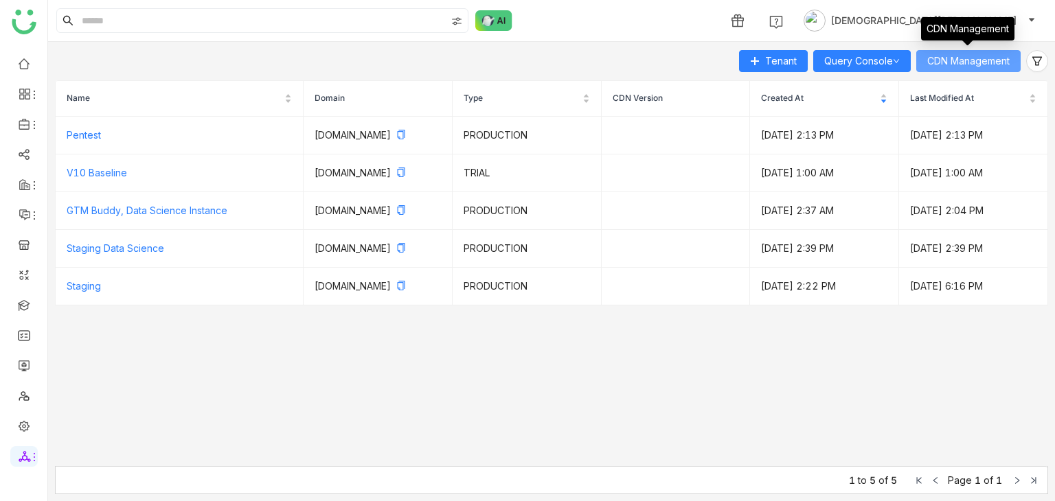
click at [988, 66] on span "CDN Management" at bounding box center [968, 61] width 82 height 15
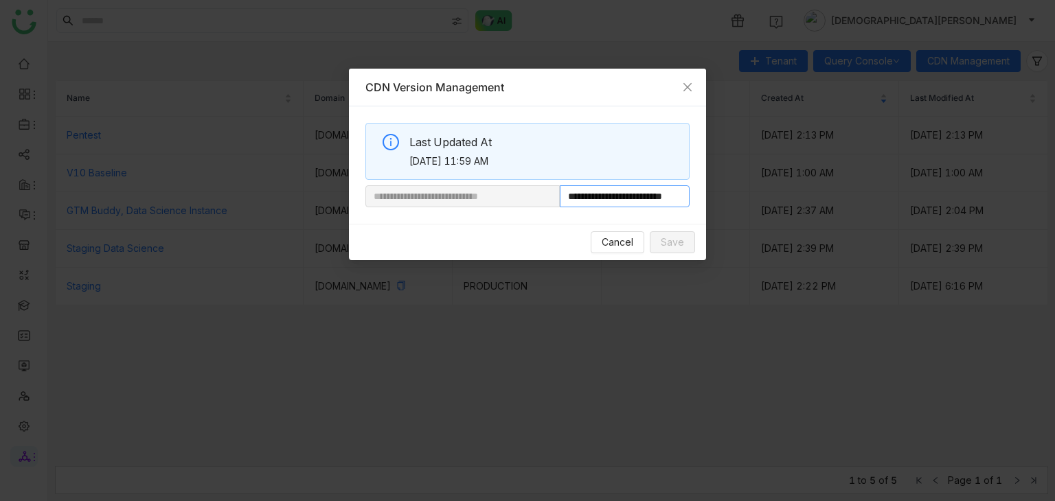
scroll to position [0, 32]
drag, startPoint x: 605, startPoint y: 196, endPoint x: 813, endPoint y: 201, distance: 208.2
click at [813, 201] on nz-modal-container "**********" at bounding box center [527, 250] width 1055 height 501
paste input "**"
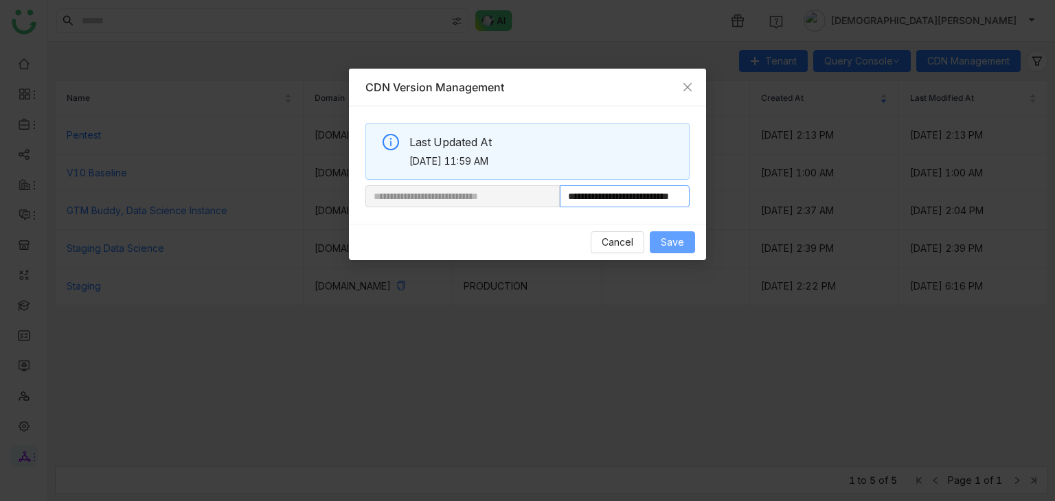
type input "**********"
click at [687, 238] on button "Save" at bounding box center [672, 242] width 45 height 22
